Goal: Information Seeking & Learning: Compare options

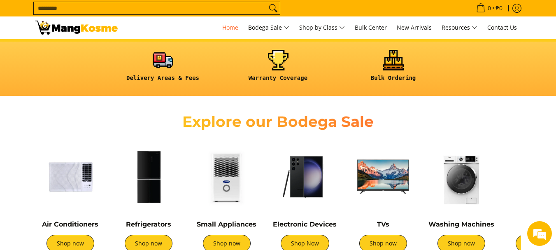
scroll to position [288, 0]
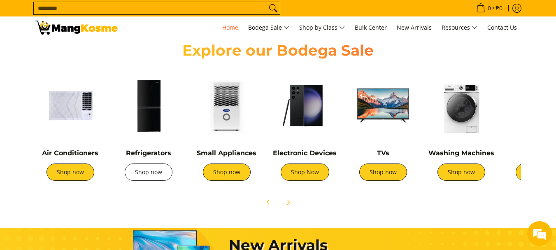
click at [154, 175] on link "Shop now" at bounding box center [149, 171] width 48 height 17
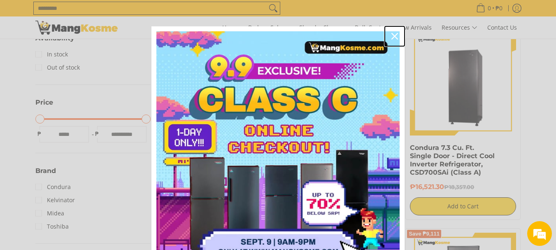
click at [391, 35] on icon "close icon" at bounding box center [394, 36] width 7 height 7
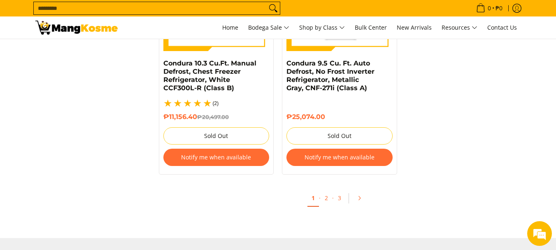
scroll to position [1852, 0]
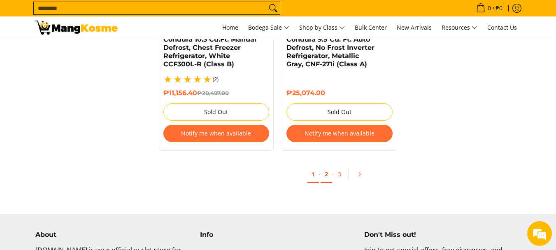
click at [327, 166] on link "2" at bounding box center [327, 174] width 12 height 17
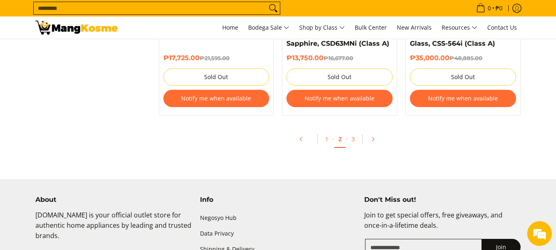
scroll to position [1852, 0]
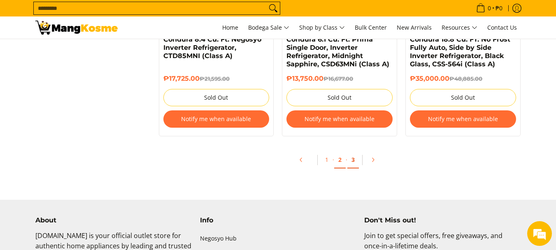
click at [353, 160] on link "3" at bounding box center [353, 159] width 12 height 17
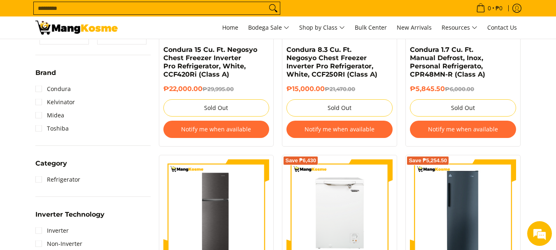
scroll to position [247, 0]
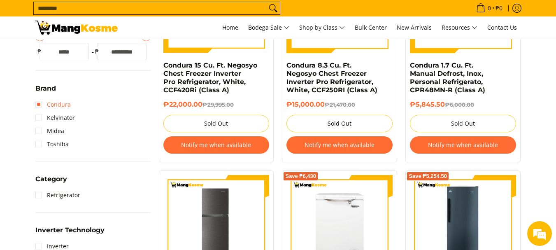
click at [59, 103] on link "Condura" at bounding box center [52, 104] width 35 height 13
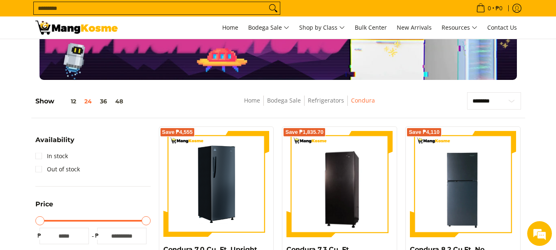
scroll to position [82, 0]
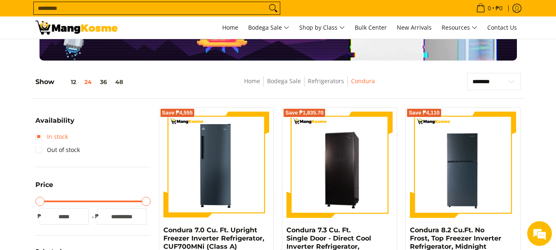
click at [43, 139] on link "In stock" at bounding box center [51, 136] width 33 height 13
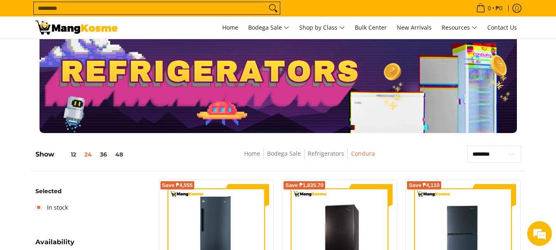
scroll to position [41, 0]
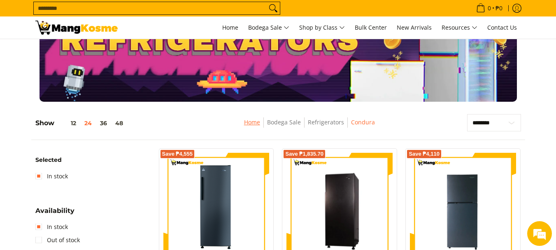
click at [248, 121] on link "Home" at bounding box center [252, 122] width 16 height 8
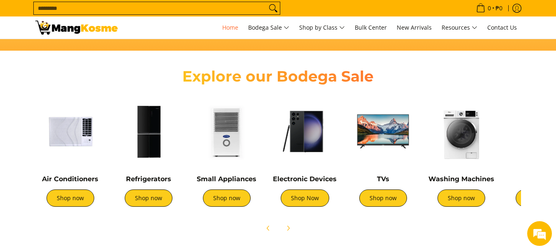
scroll to position [329, 0]
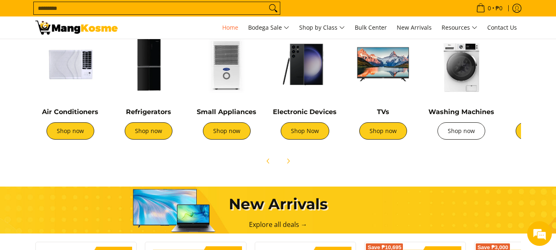
click at [465, 133] on link "Shop now" at bounding box center [461, 130] width 48 height 17
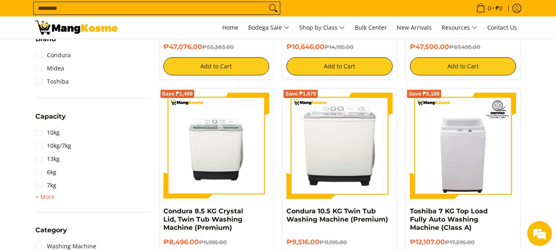
scroll to position [247, 0]
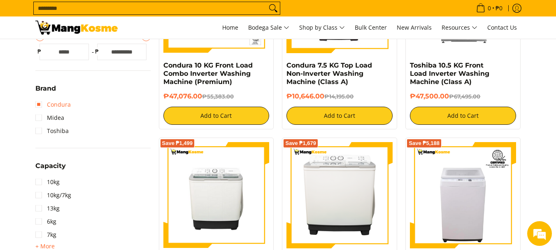
click at [53, 107] on link "Condura" at bounding box center [52, 104] width 35 height 13
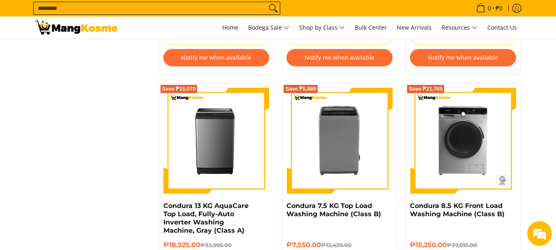
scroll to position [1227, 0]
